Goal: Information Seeking & Learning: Learn about a topic

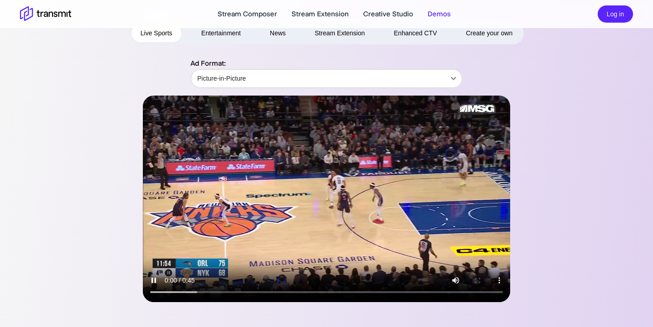
scroll to position [56, 0]
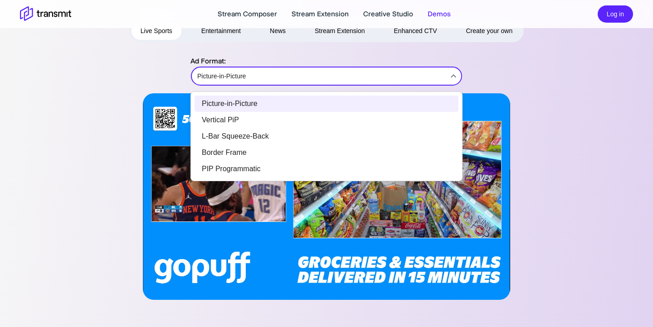
click at [242, 73] on body "Stream Composer Stream Extension Creative Studio Demos Log in Demos Live Sports…" at bounding box center [326, 107] width 653 height 327
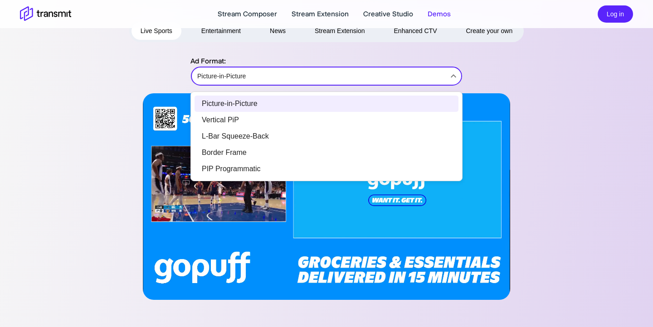
click at [232, 121] on li "Vertical PiP" at bounding box center [327, 120] width 264 height 16
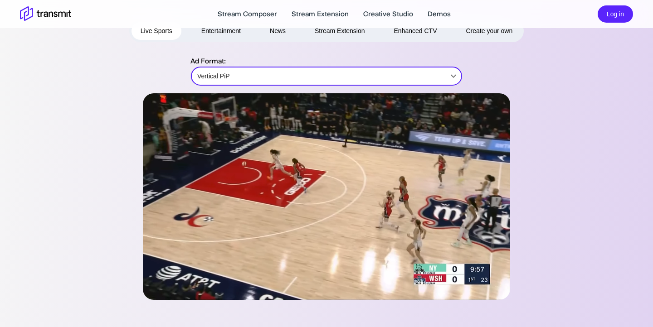
click at [229, 70] on body "Stream Composer Stream Extension Creative Studio Demos Log in Demos Live Sports…" at bounding box center [326, 107] width 653 height 327
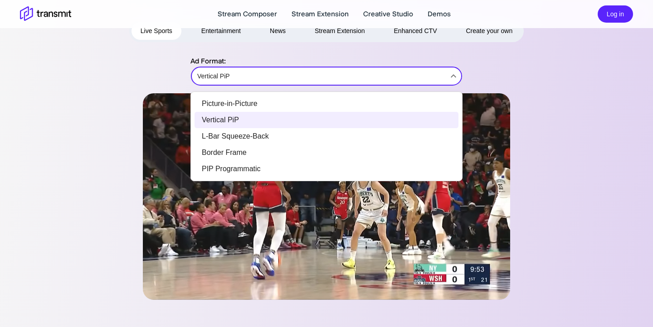
click at [228, 139] on li "L-Bar Squeeze-Back" at bounding box center [327, 136] width 264 height 16
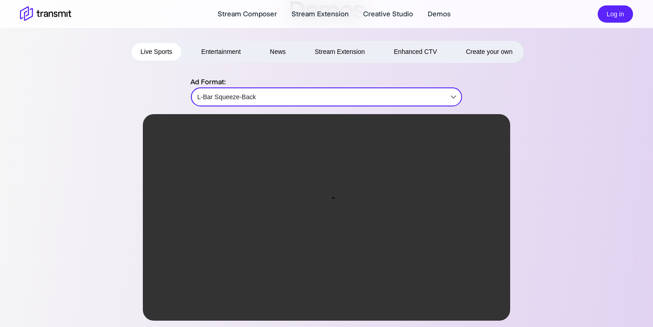
scroll to position [32, 0]
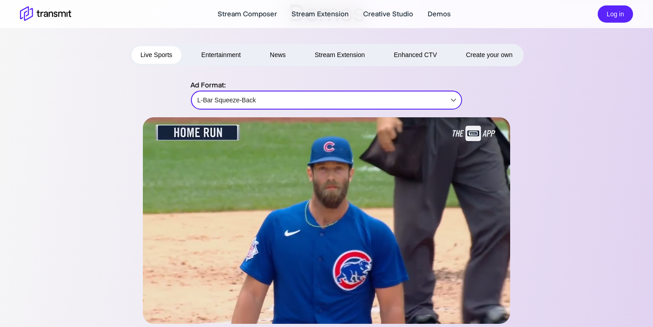
click at [228, 47] on button "Entertainment" at bounding box center [221, 55] width 58 height 18
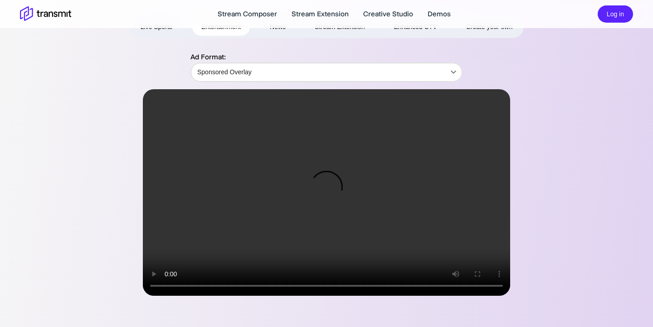
scroll to position [61, 0]
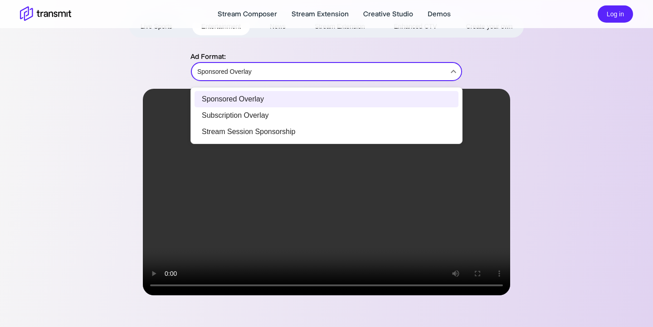
click at [272, 76] on body "Stream Composer Stream Extension Creative Studio Demos Log in Demos Live Sports…" at bounding box center [326, 102] width 653 height 327
click at [89, 195] on div at bounding box center [326, 163] width 653 height 327
click at [297, 74] on body "Stream Composer Stream Extension Creative Studio Demos Log in Demos Live Sports…" at bounding box center [326, 102] width 653 height 327
click at [249, 54] on div at bounding box center [326, 163] width 653 height 327
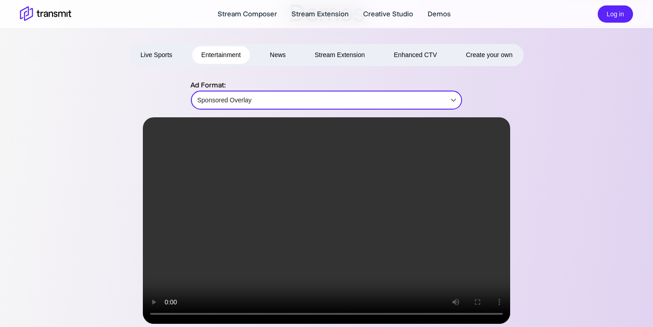
scroll to position [32, 0]
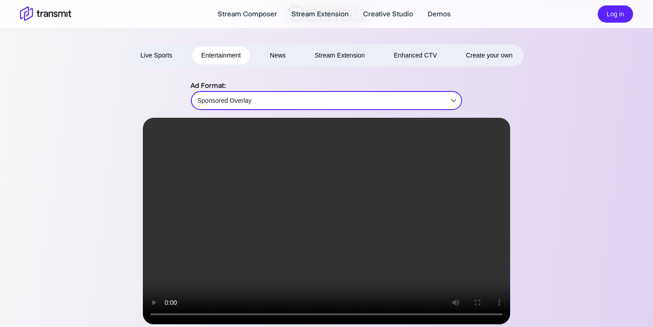
click at [157, 58] on button "Live Sports" at bounding box center [157, 56] width 50 height 18
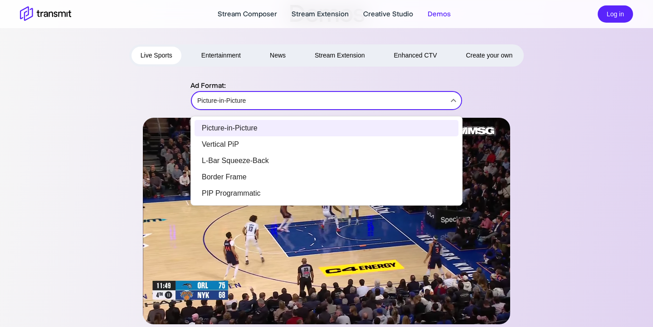
click at [210, 99] on body "Stream Composer Stream Extension Creative Studio Demos Log in Demos Live Sports…" at bounding box center [326, 131] width 653 height 327
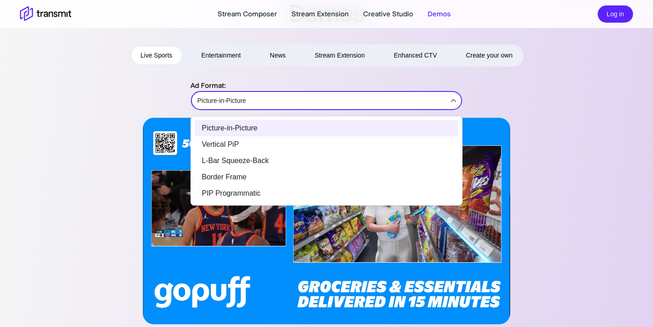
click at [223, 145] on li "Vertical PiP" at bounding box center [327, 145] width 264 height 16
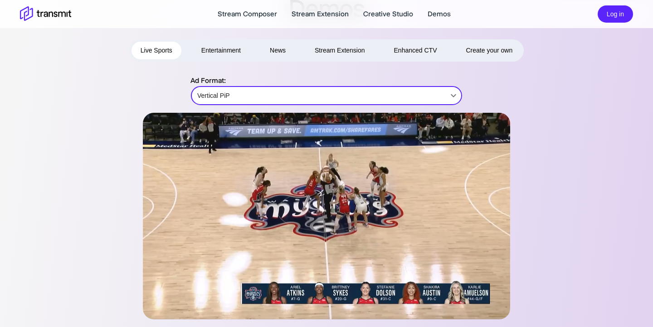
scroll to position [36, 0]
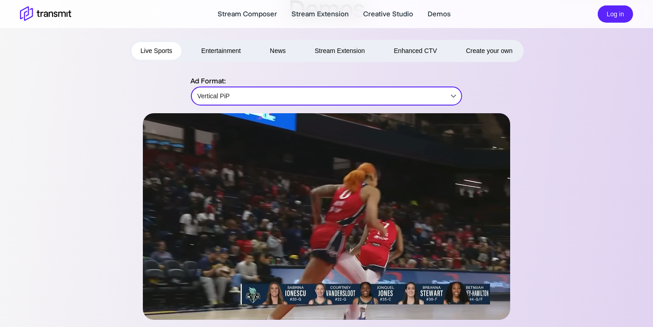
click at [270, 56] on button "News" at bounding box center [278, 51] width 34 height 18
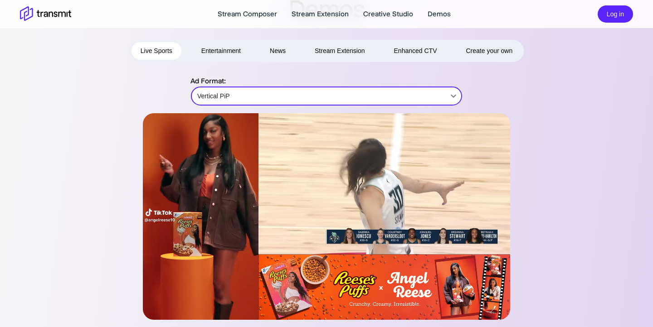
type input "Overlay"
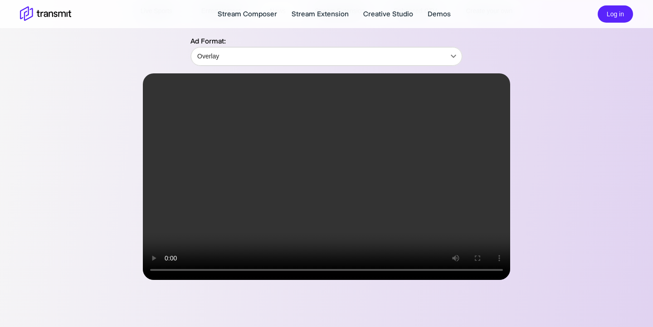
scroll to position [77, 0]
